Goal: Find specific page/section: Find specific page/section

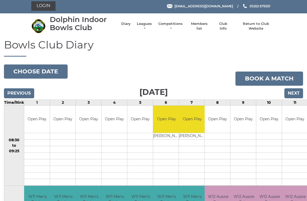
scroll to position [1, 0]
click at [201, 24] on link "Members list" at bounding box center [199, 26] width 22 height 9
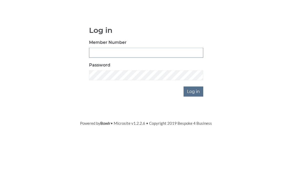
type input "2406"
click at [194, 125] on input "Log in" at bounding box center [194, 130] width 20 height 10
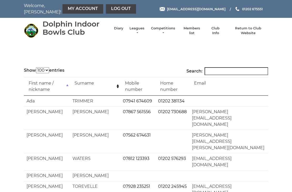
select select "100"
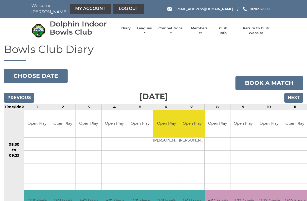
scroll to position [1, 0]
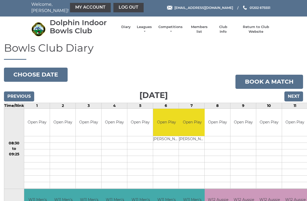
click at [201, 25] on li "Members list" at bounding box center [196, 29] width 27 height 15
click at [201, 27] on li "Members list" at bounding box center [196, 29] width 27 height 15
click at [202, 28] on link "Members list" at bounding box center [199, 29] width 22 height 9
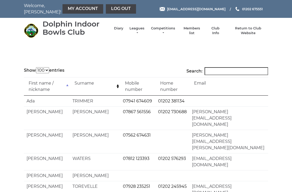
select select "100"
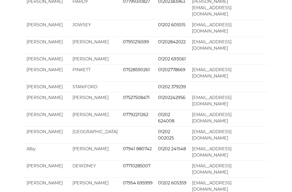
scroll to position [345, 0]
